Goal: Book appointment/travel/reservation

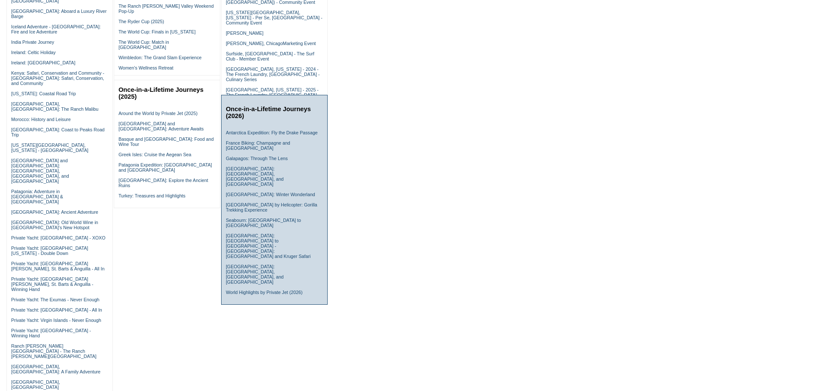
scroll to position [344, 0]
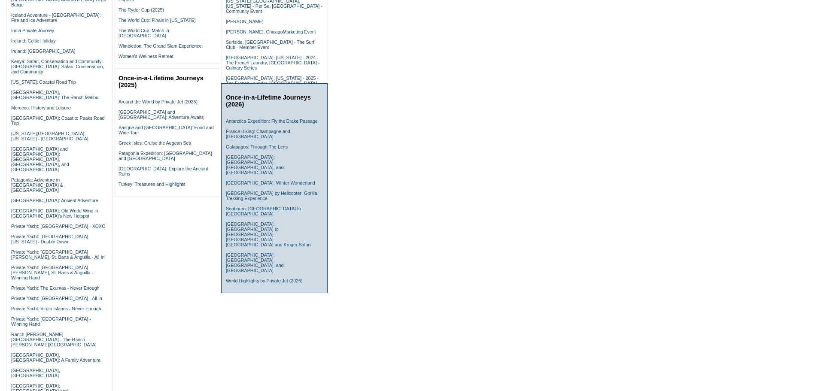
click at [279, 206] on link "Seabourn: [GEOGRAPHIC_DATA] to [GEOGRAPHIC_DATA]" at bounding box center [263, 211] width 75 height 10
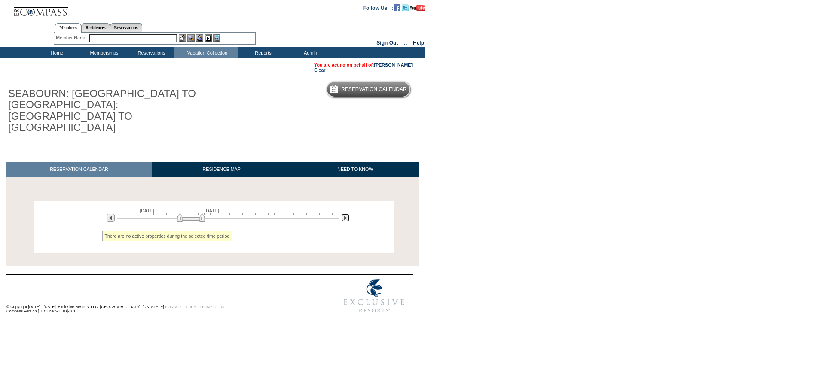
click at [345, 214] on img at bounding box center [345, 218] width 8 height 8
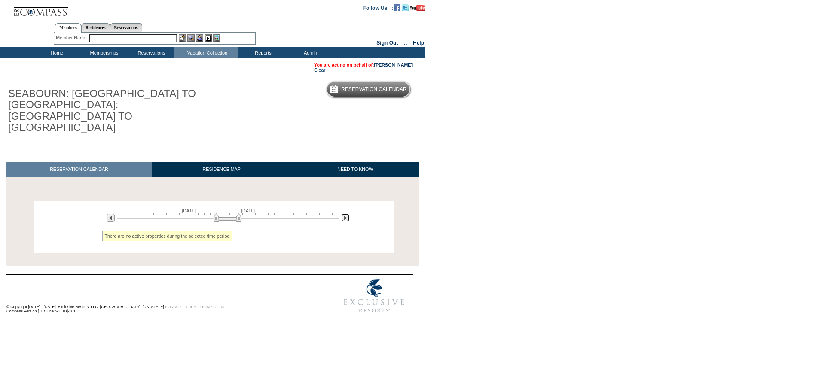
click at [345, 214] on img at bounding box center [345, 218] width 8 height 8
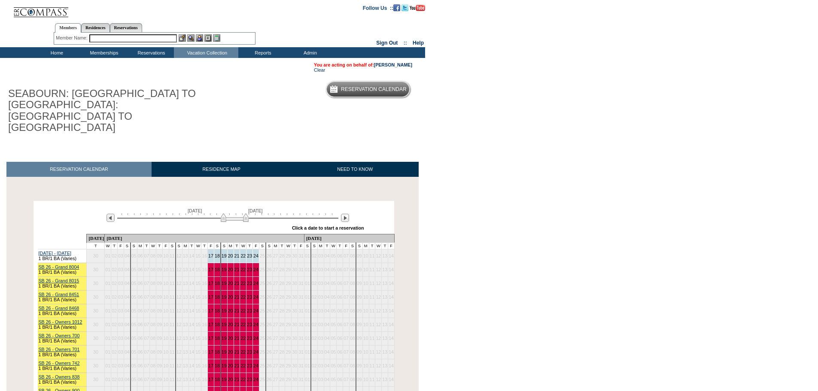
scroll to position [2124, 0]
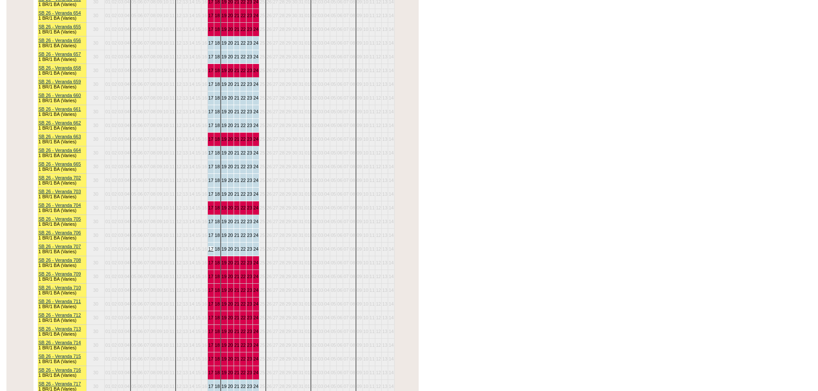
click at [214, 242] on td "17" at bounding box center [211, 249] width 6 height 14
click at [213, 247] on link "17" at bounding box center [210, 249] width 5 height 5
